Goal: Task Accomplishment & Management: Manage account settings

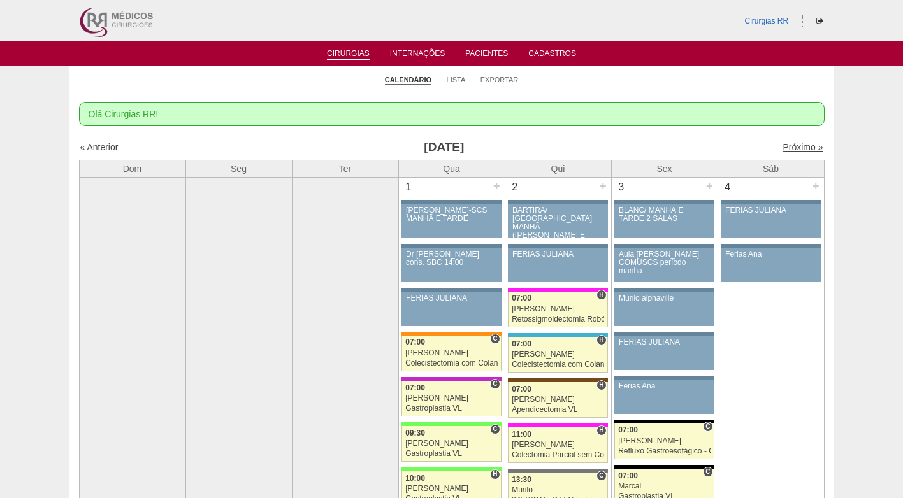
click at [787, 147] on link "Próximo »" at bounding box center [802, 147] width 40 height 10
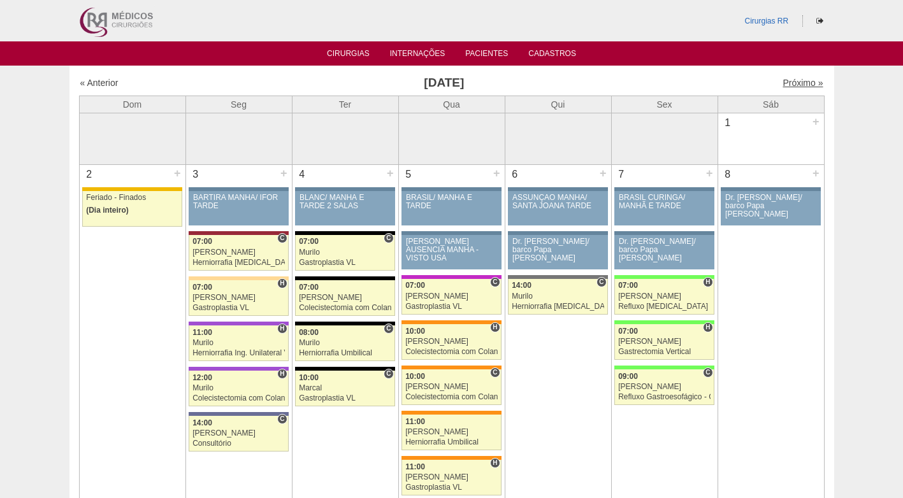
click at [787, 85] on link "Próximo »" at bounding box center [802, 83] width 40 height 10
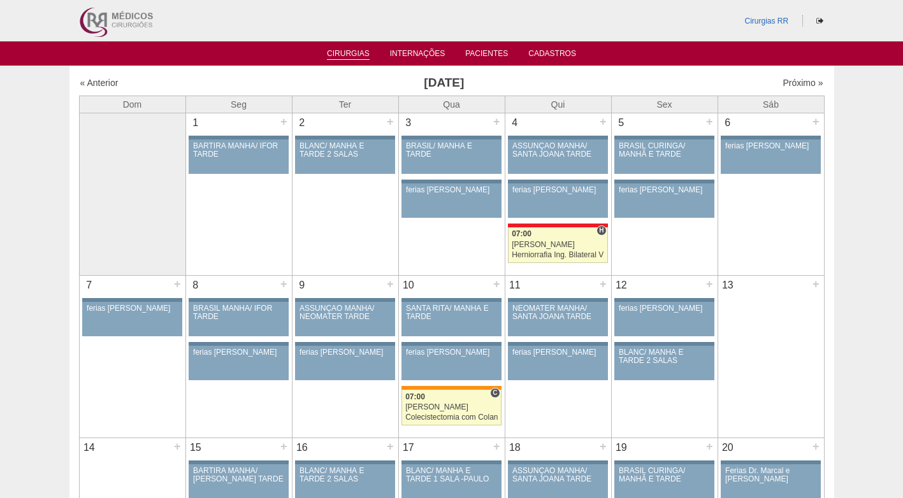
click at [355, 54] on link "Cirurgias" at bounding box center [348, 54] width 43 height 11
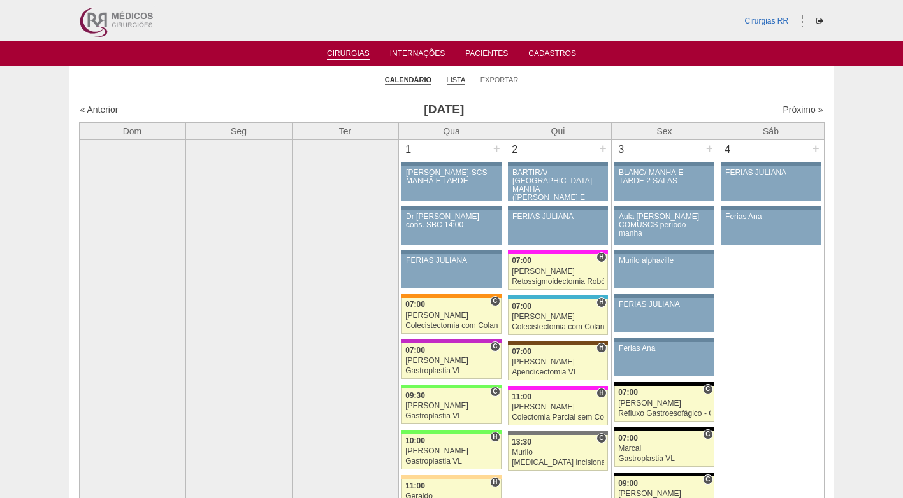
click at [454, 78] on link "Lista" at bounding box center [456, 80] width 19 height 10
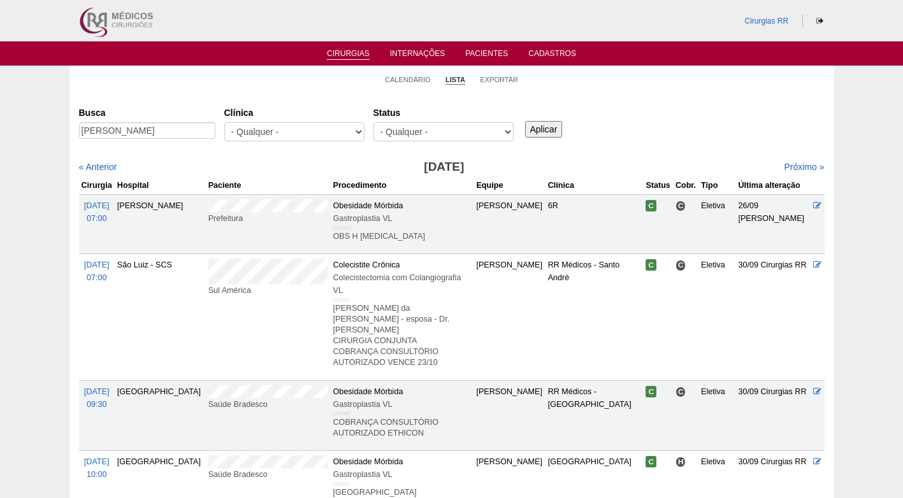
scroll to position [0, 58]
type input "[PERSON_NAME]"
click at [550, 126] on input "Aplicar" at bounding box center [544, 129] width 38 height 17
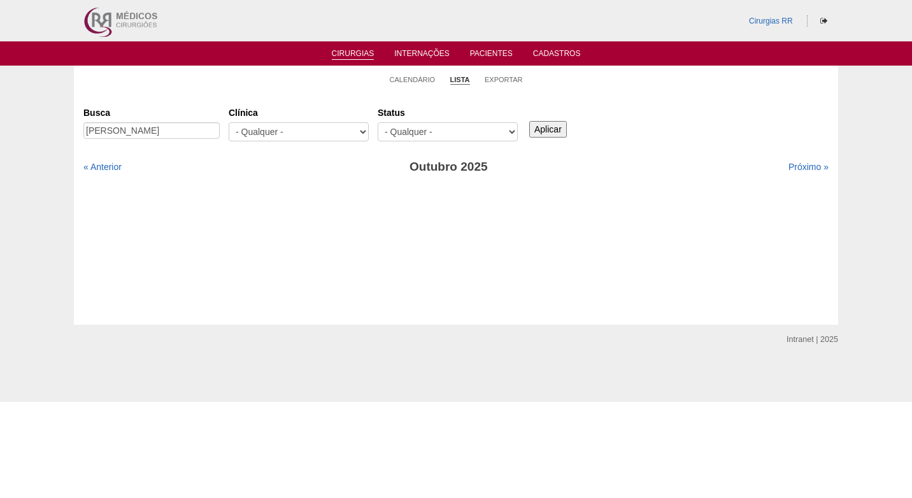
click at [552, 129] on input "Aplicar" at bounding box center [548, 129] width 38 height 17
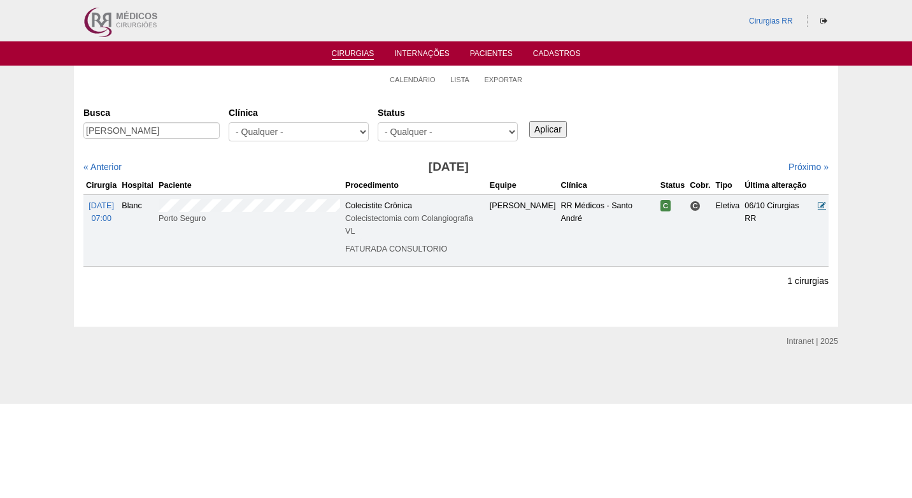
click at [819, 203] on icon at bounding box center [822, 205] width 8 height 8
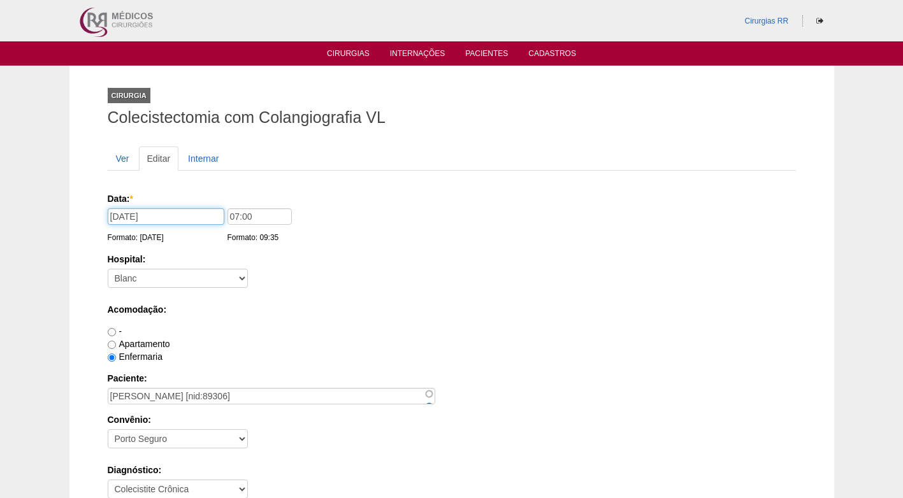
click at [163, 219] on input "14/11/2025" at bounding box center [166, 216] width 117 height 17
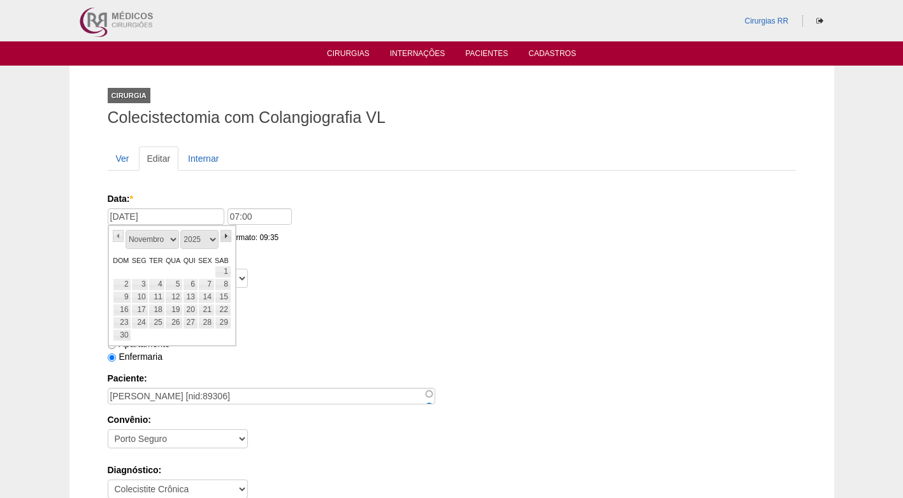
click at [225, 236] on link "»" at bounding box center [225, 236] width 11 height 12
click at [158, 299] on link "16" at bounding box center [156, 297] width 17 height 13
type input "16/12/2025"
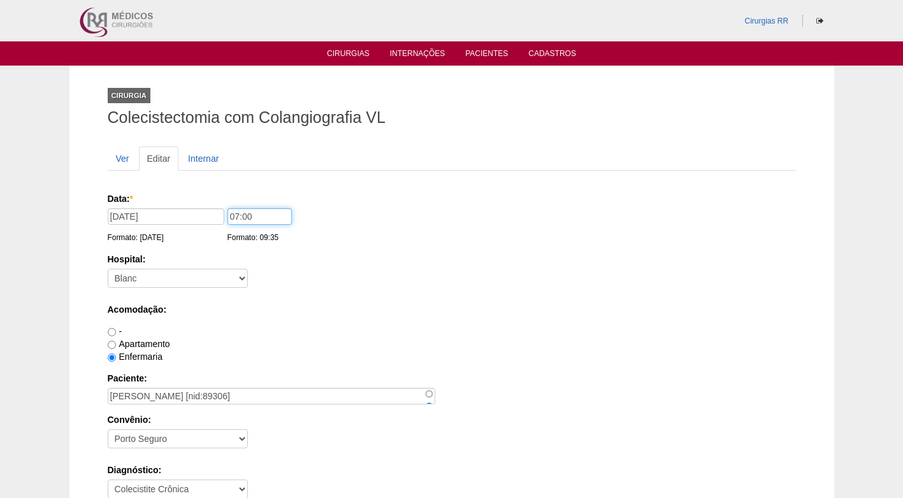
drag, startPoint x: 237, startPoint y: 214, endPoint x: 203, endPoint y: 217, distance: 34.5
click at [203, 205] on div "Data: * 16/12/2025 Formato: 10/10/2025 07:00 Formato: 09:35" at bounding box center [449, 198] width 683 height 13
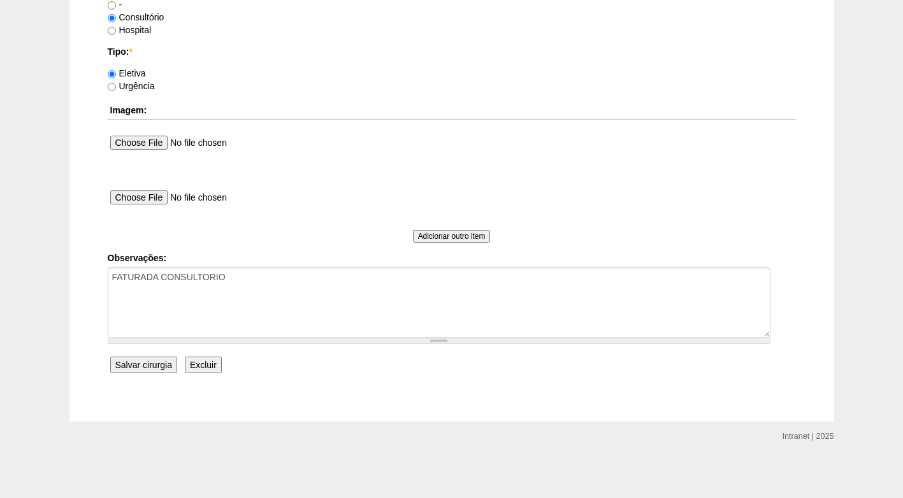
scroll to position [1143, 0]
type input "14:00"
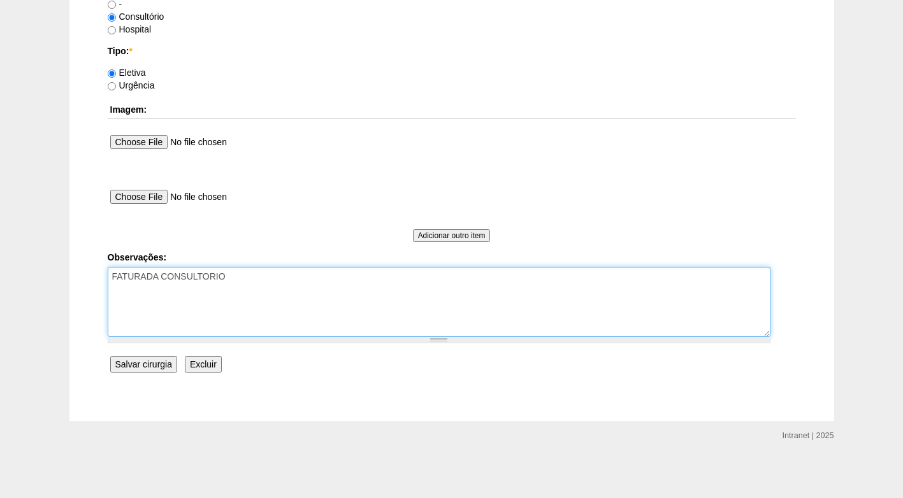
click at [252, 280] on textarea "FATURADA CONSULTORIO" at bounding box center [439, 302] width 662 height 70
type textarea "FATURADA CONSULTORIO pacte pediu para ser na semana do dia 16/12 - em 10/10"
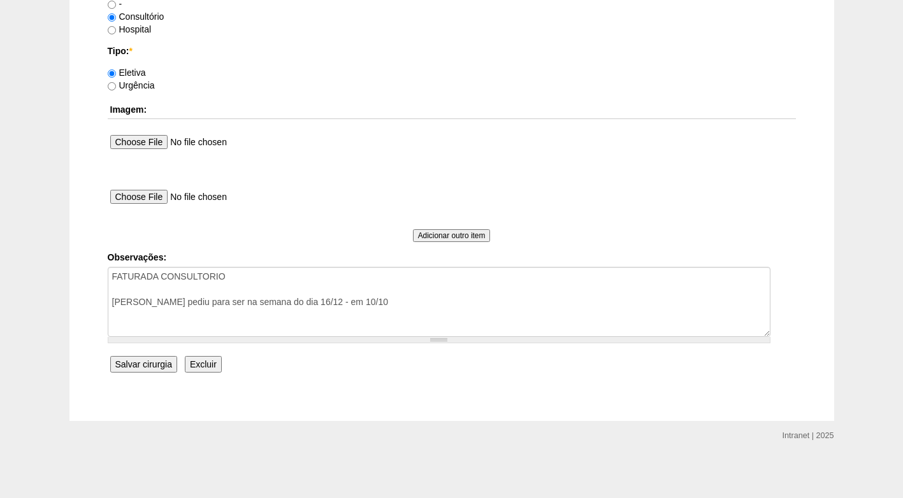
click at [140, 364] on input "Salvar cirurgia" at bounding box center [143, 364] width 67 height 17
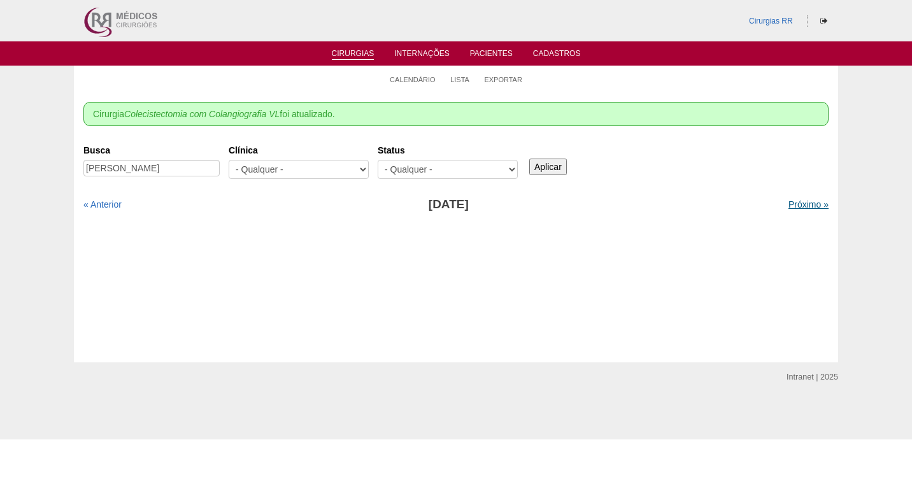
click at [792, 204] on link "Próximo »" at bounding box center [809, 204] width 40 height 10
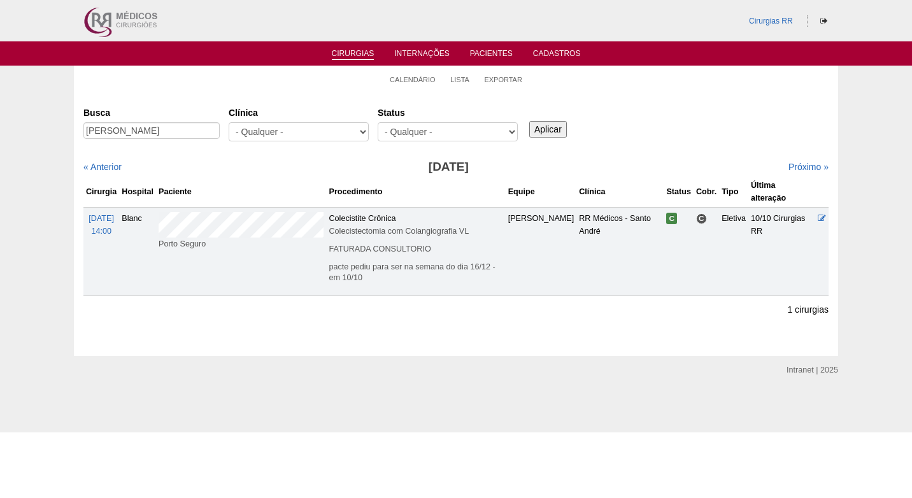
drag, startPoint x: 738, startPoint y: 104, endPoint x: 727, endPoint y: 107, distance: 11.1
click at [737, 104] on div "Busca [PERSON_NAME] [GEOGRAPHIC_DATA] - Qualquer - 6R Alphaville Assunção Barti…" at bounding box center [455, 125] width 745 height 46
click at [461, 79] on link "Lista" at bounding box center [459, 80] width 19 height 10
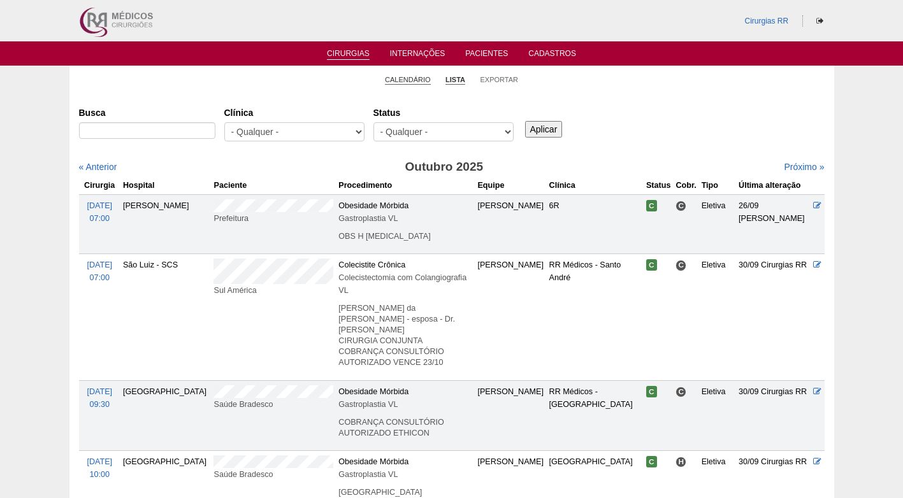
click at [408, 76] on link "Calendário" at bounding box center [408, 80] width 46 height 10
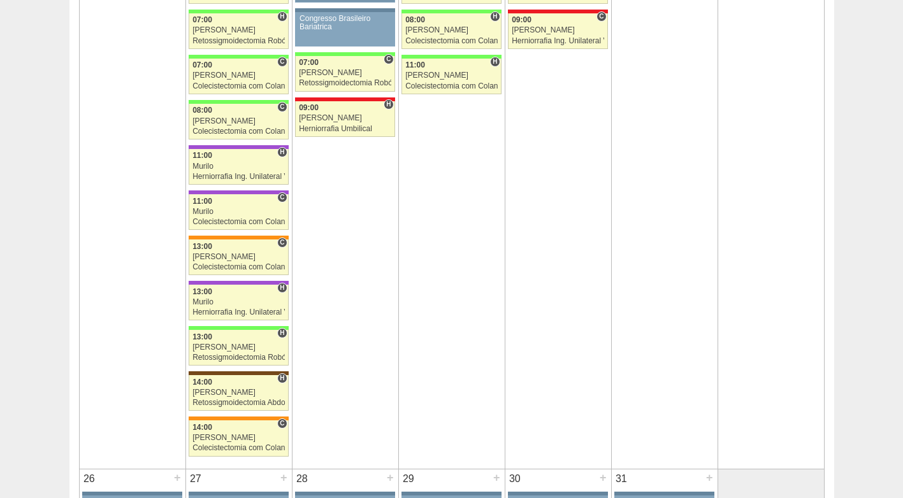
scroll to position [2229, 0]
